Goal: Task Accomplishment & Management: Manage account settings

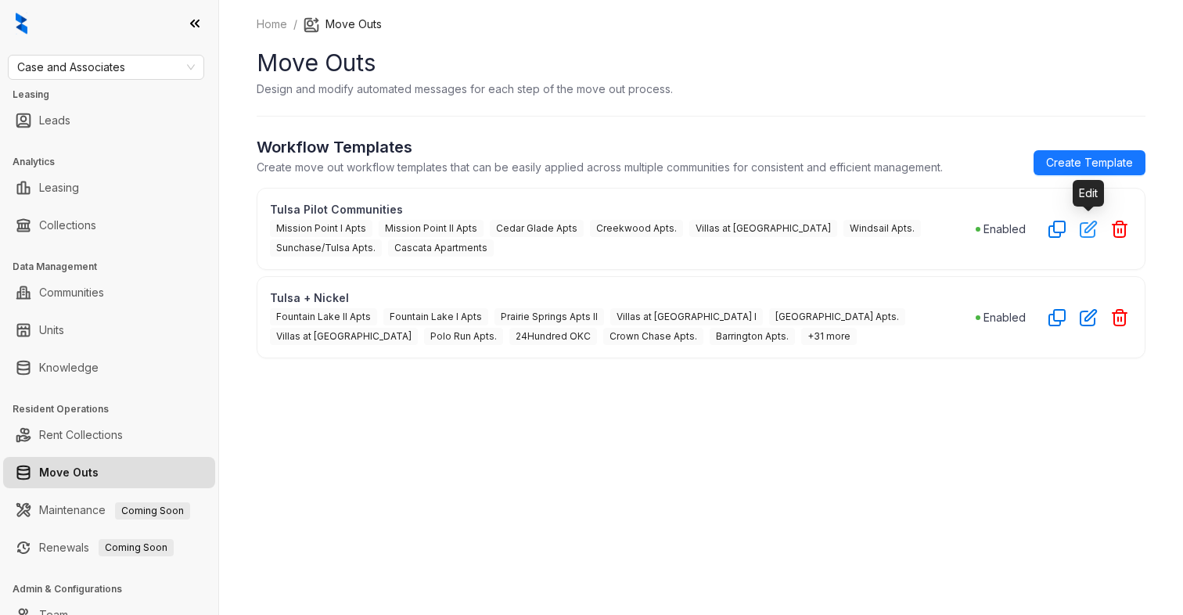
click at [1081, 230] on icon "button" at bounding box center [1089, 229] width 18 height 18
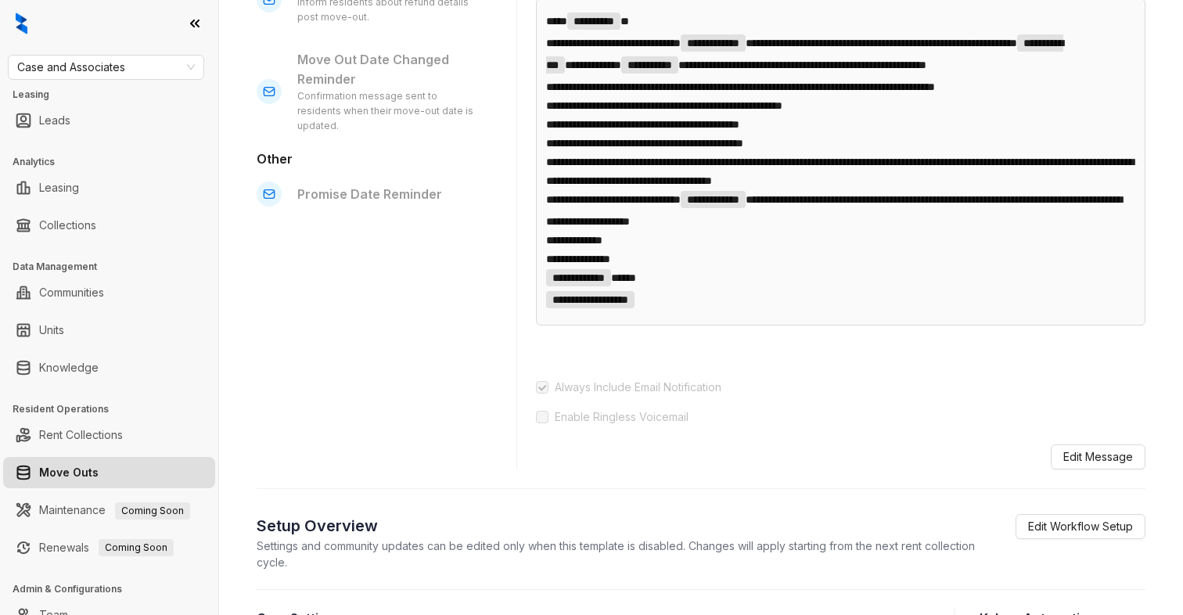
scroll to position [639, 0]
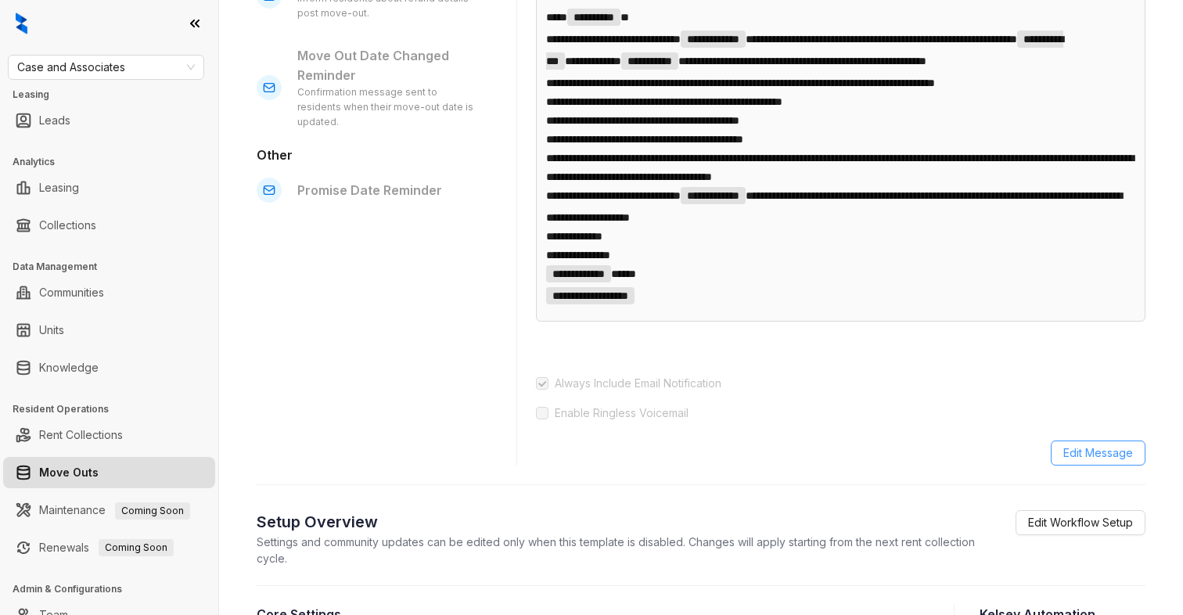
click at [1098, 462] on span "Edit Message" at bounding box center [1098, 452] width 70 height 17
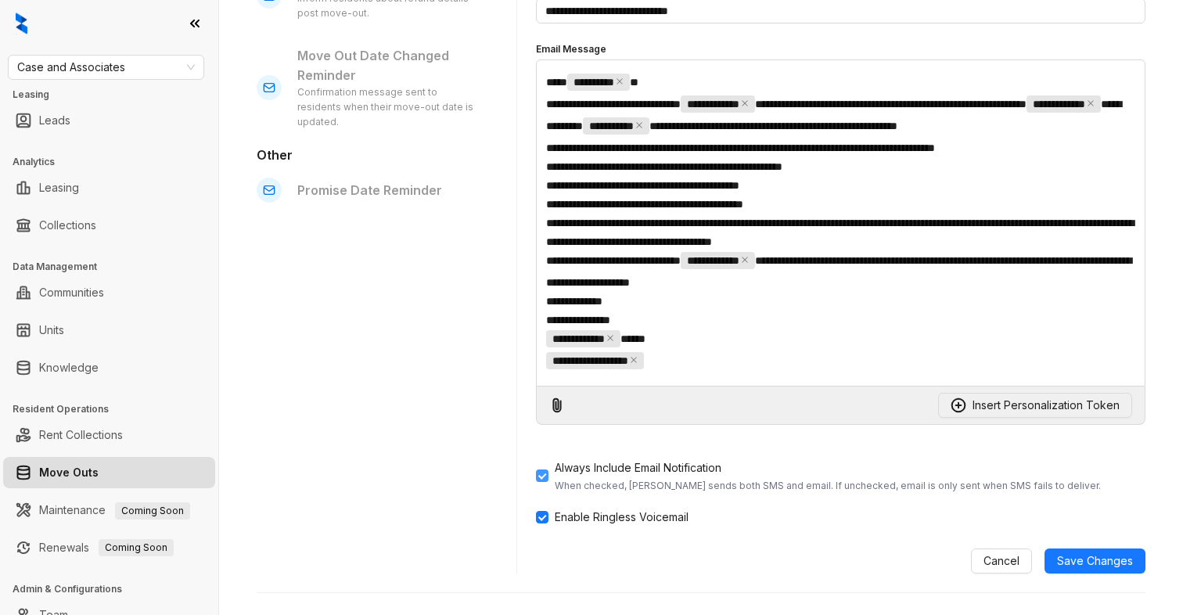
scroll to position [689, 0]
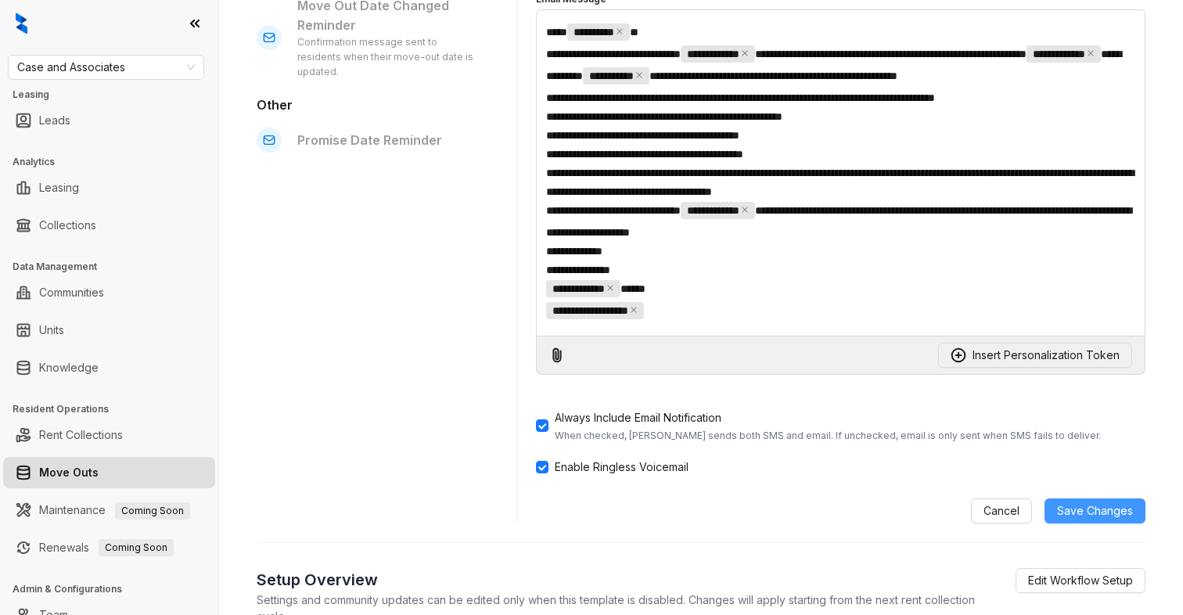
click at [1106, 520] on span "Save Changes" at bounding box center [1095, 510] width 76 height 17
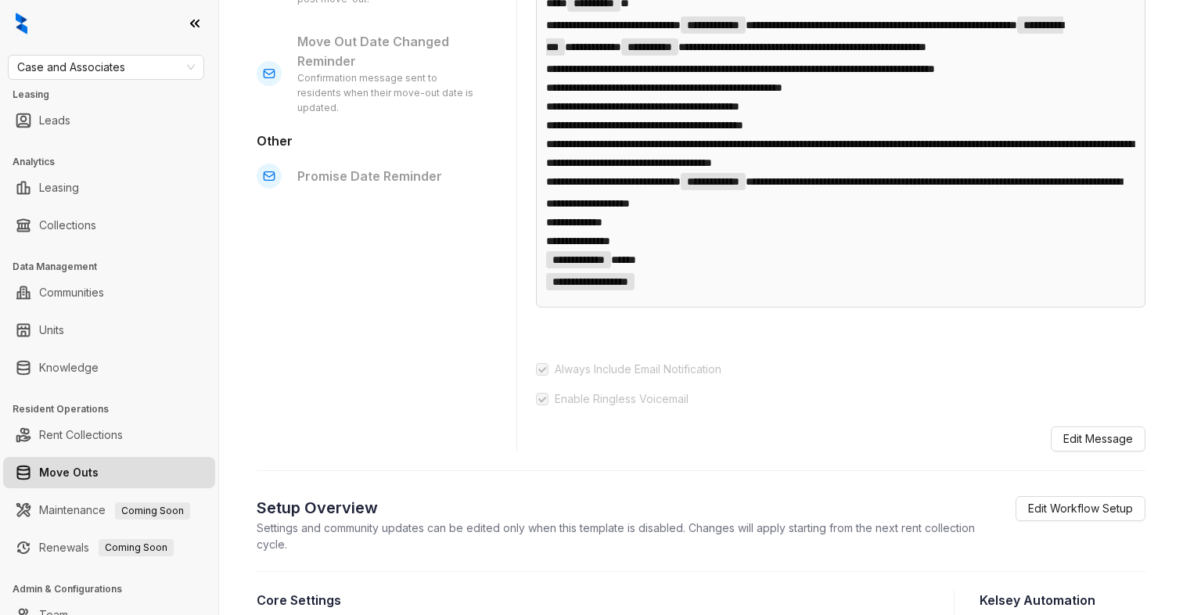
scroll to position [663, 0]
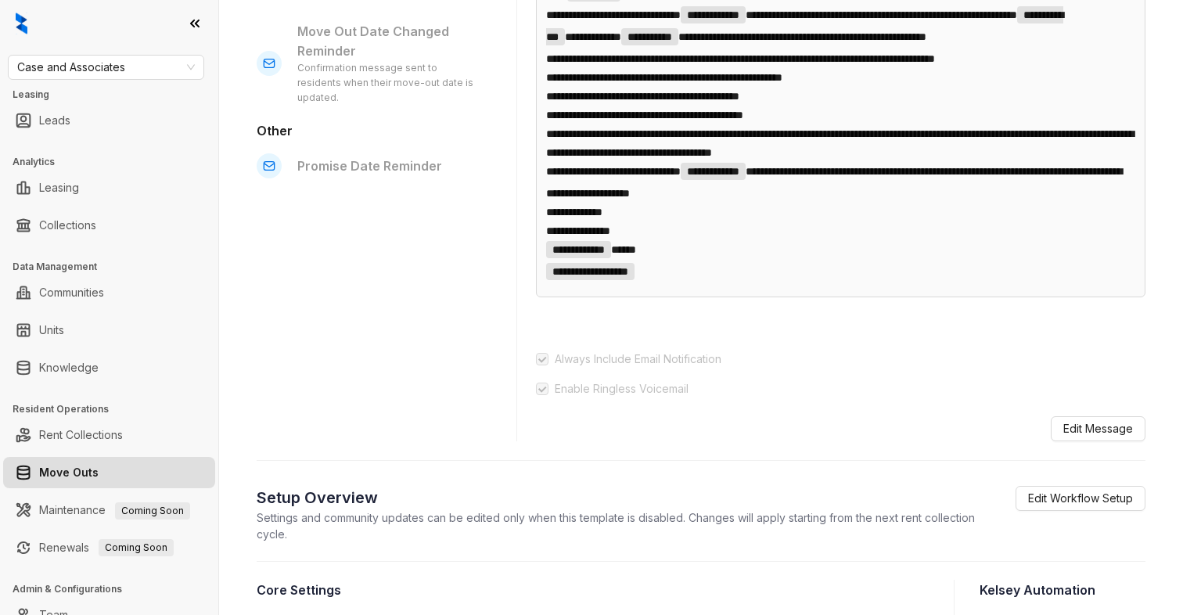
click at [336, 339] on div "Pre Move-Out Notice to Vacate Confirmation Confirmation message when received t…" at bounding box center [374, 13] width 235 height 857
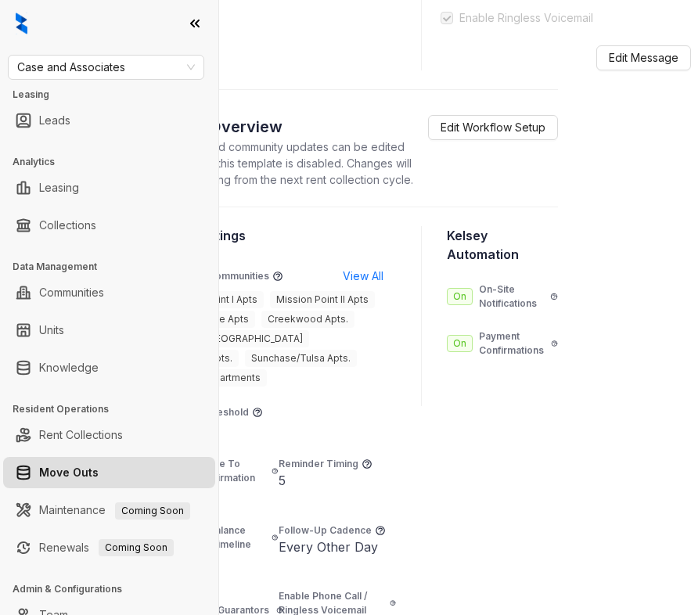
scroll to position [1283, 95]
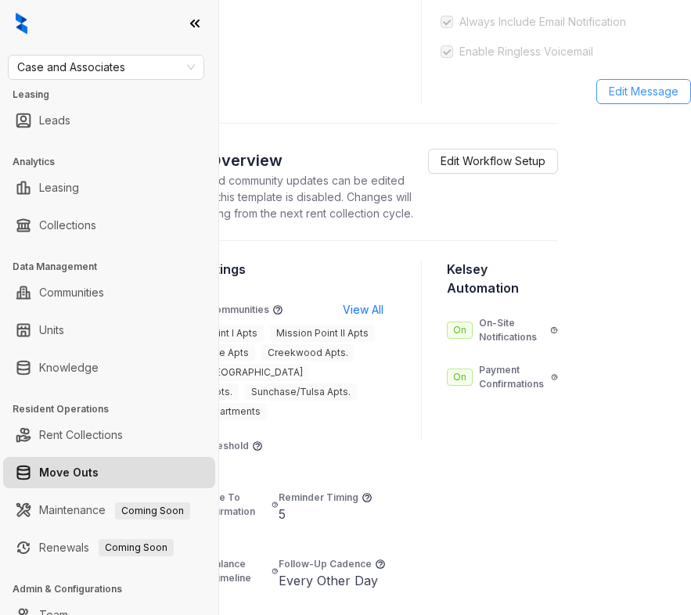
click at [643, 100] on span "Edit Message" at bounding box center [644, 91] width 70 height 17
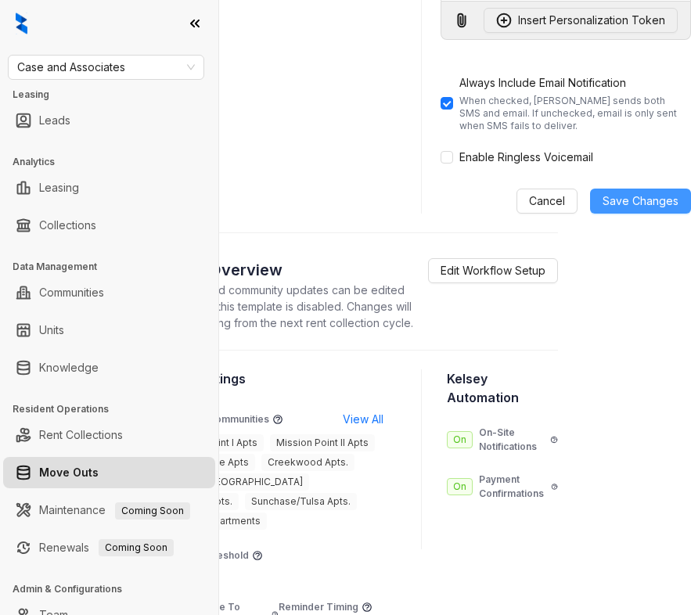
click at [657, 210] on span "Save Changes" at bounding box center [640, 200] width 76 height 17
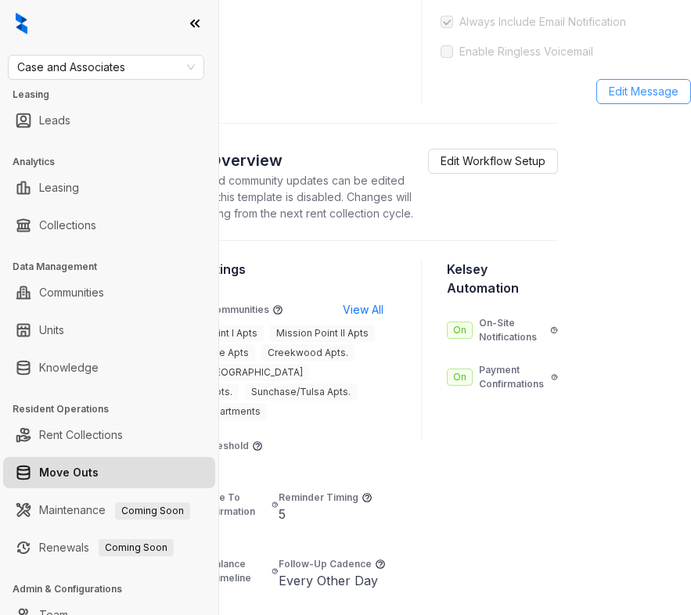
click at [630, 100] on span "Edit Message" at bounding box center [644, 91] width 70 height 17
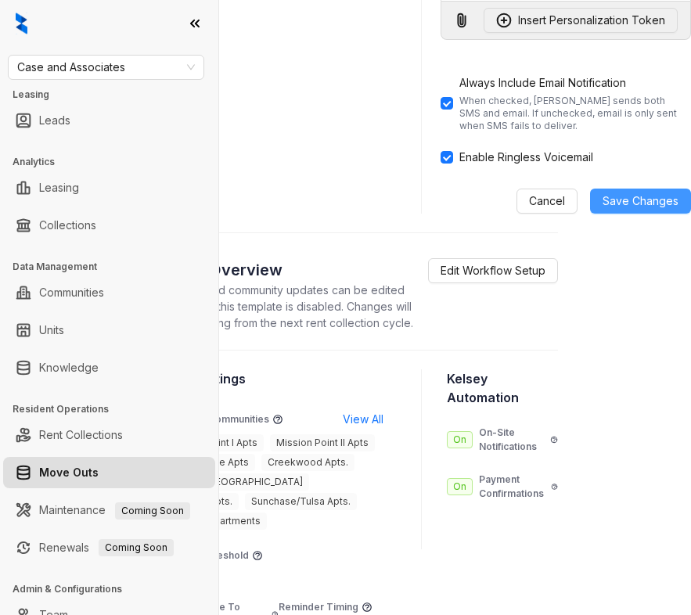
click at [624, 210] on span "Save Changes" at bounding box center [640, 200] width 76 height 17
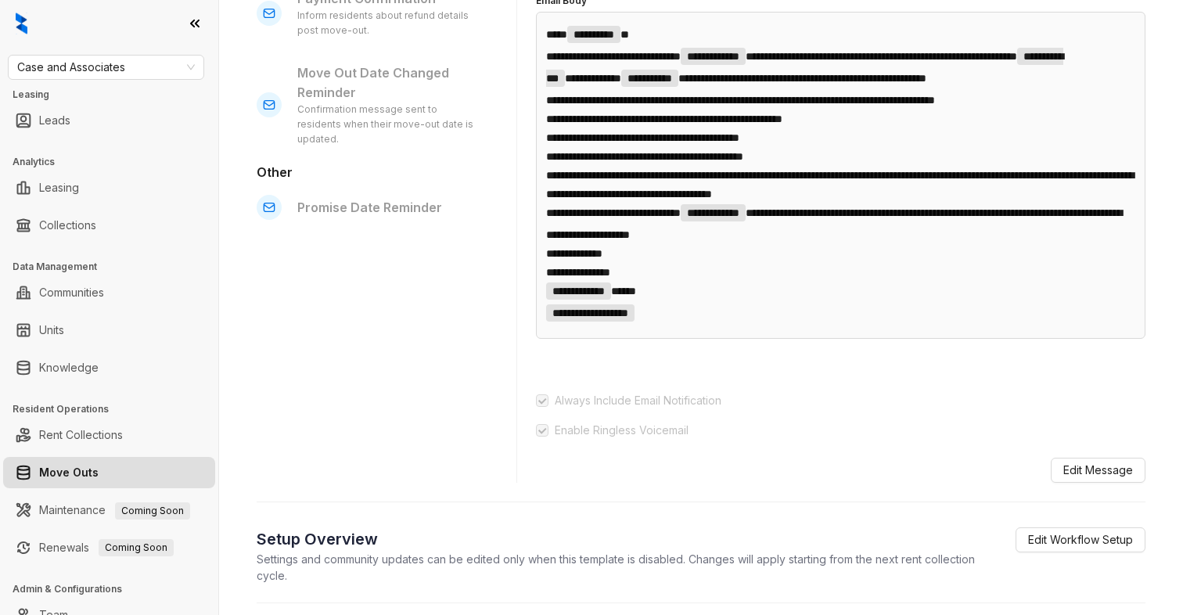
scroll to position [613, 0]
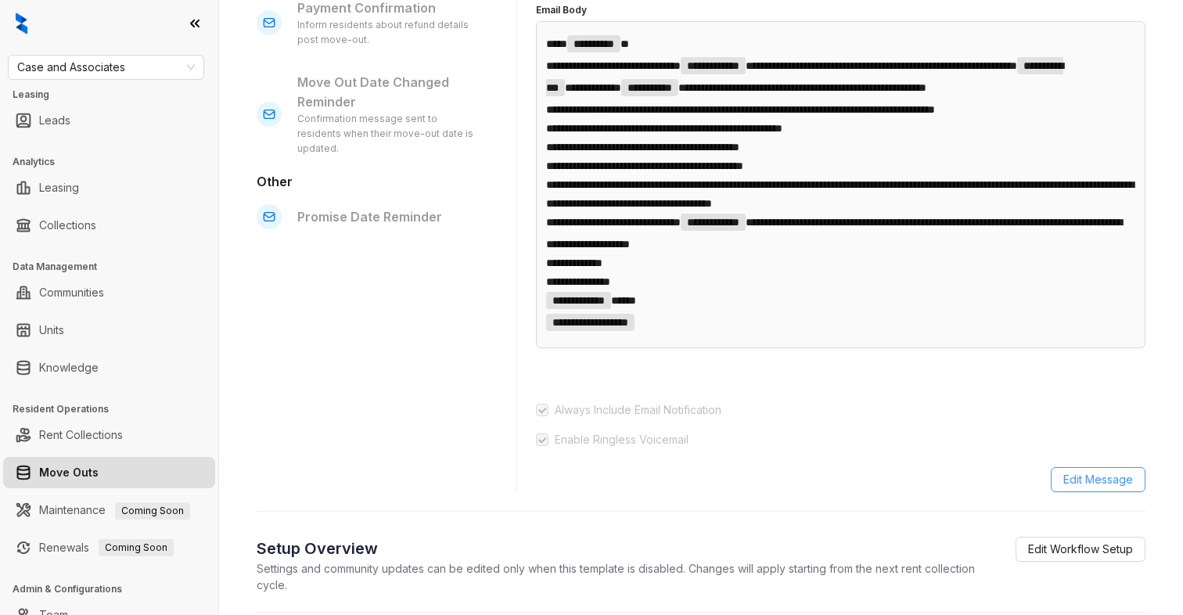
click at [690, 488] on span "Edit Message" at bounding box center [1098, 479] width 70 height 17
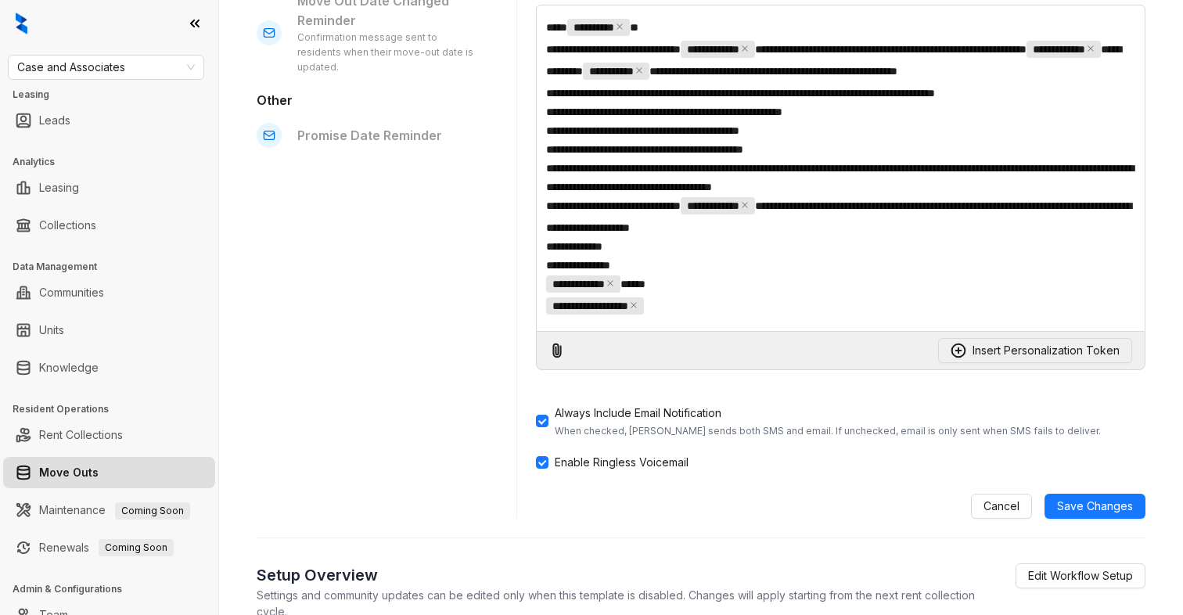
scroll to position [703, 0]
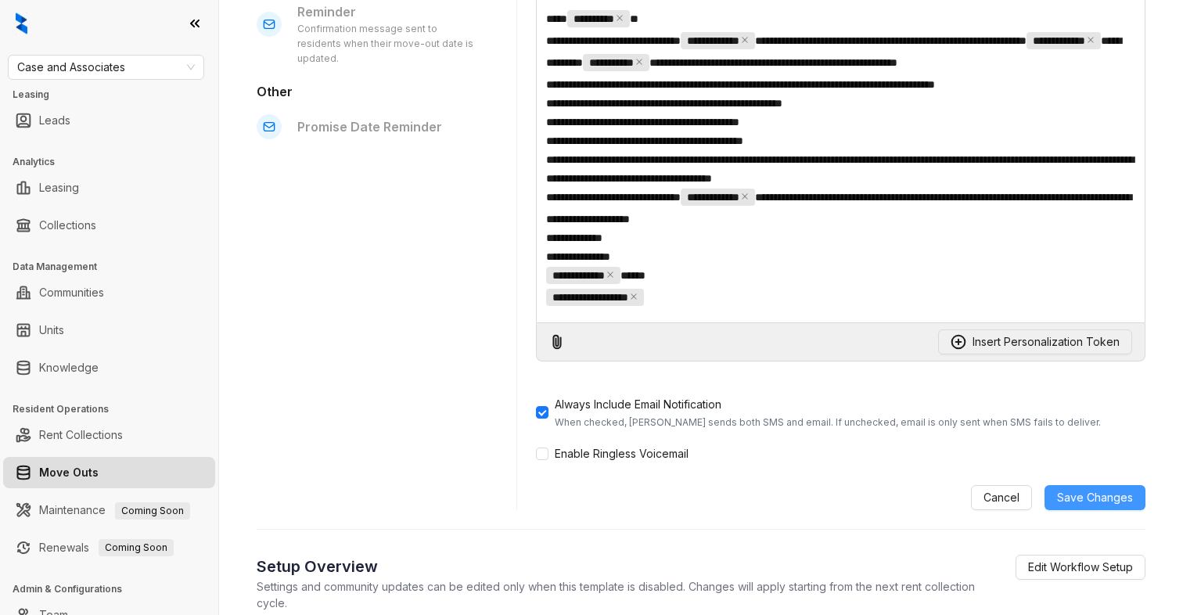
click at [690, 506] on span "Save Changes" at bounding box center [1095, 497] width 76 height 17
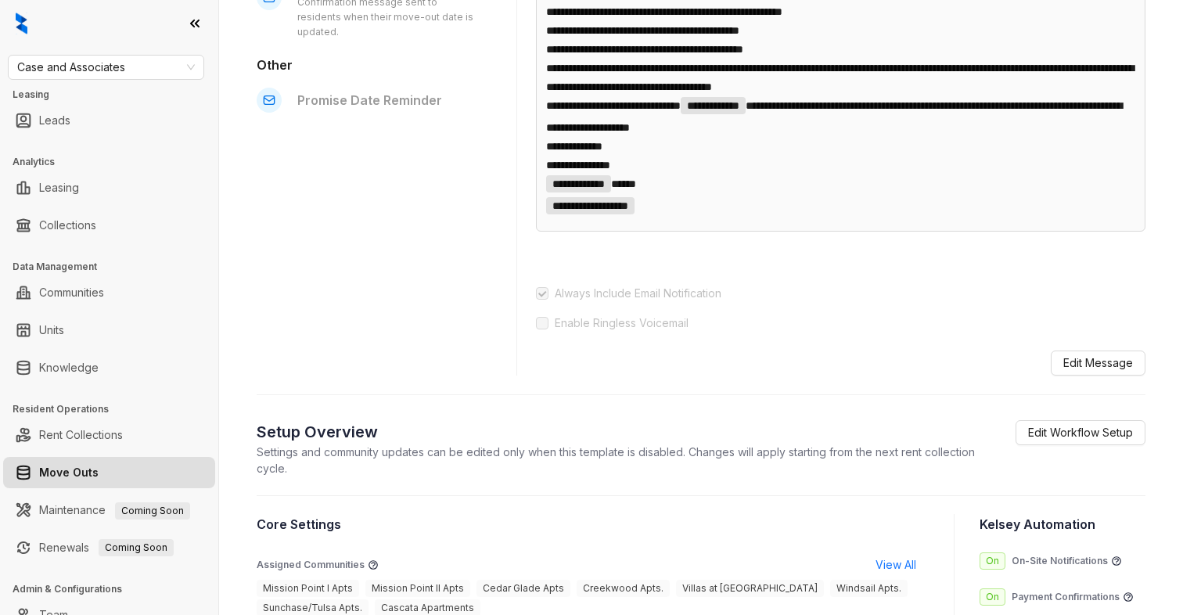
scroll to position [725, 0]
